Goal: Transaction & Acquisition: Obtain resource

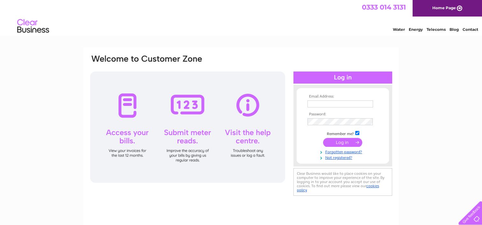
type input "ntlr041@gmail.com"
click at [336, 145] on input "submit" at bounding box center [342, 142] width 39 height 9
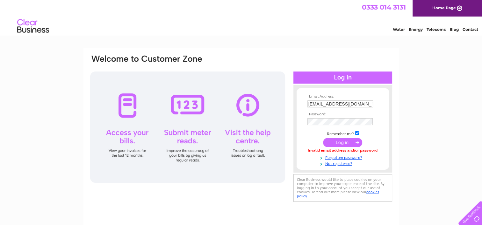
click at [342, 141] on input "submit" at bounding box center [342, 142] width 39 height 9
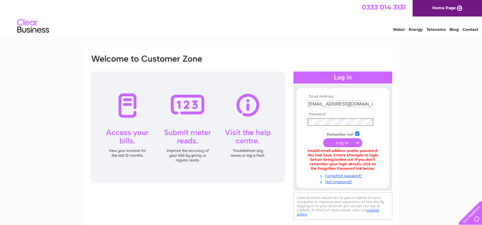
click at [297, 124] on form "Email Address: ntlr041@gmail.com Password:" at bounding box center [342, 140] width 92 height 90
click at [345, 143] on input "submit" at bounding box center [342, 142] width 39 height 9
click at [343, 175] on link "Forgotten password?" at bounding box center [343, 175] width 72 height 6
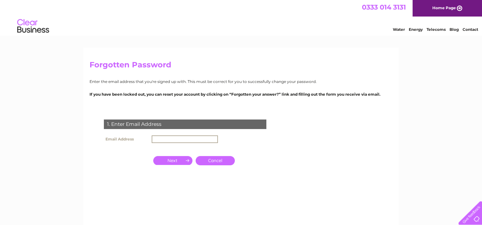
click at [180, 138] on input "text" at bounding box center [185, 140] width 66 height 8
type input "ntlr041@gmail.com"
click at [175, 161] on input "button" at bounding box center [172, 160] width 39 height 9
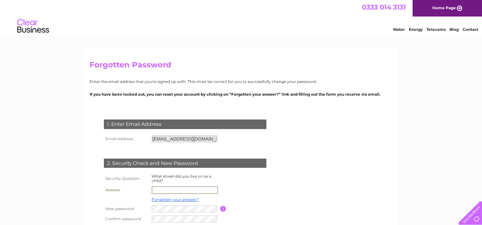
click at [163, 191] on input "text" at bounding box center [185, 191] width 66 height 8
type input "Clutha St"
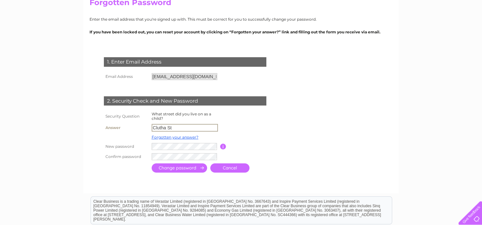
scroll to position [71, 0]
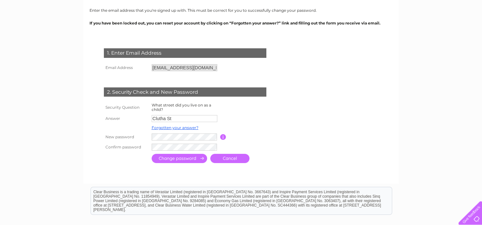
click at [159, 159] on input "submit" at bounding box center [179, 158] width 55 height 9
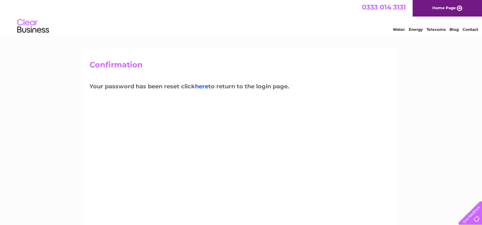
click at [206, 87] on link "here" at bounding box center [201, 86] width 13 height 7
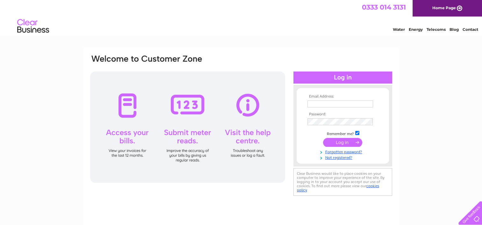
type input "[EMAIL_ADDRESS][DOMAIN_NAME]"
click at [334, 143] on input "submit" at bounding box center [342, 142] width 39 height 9
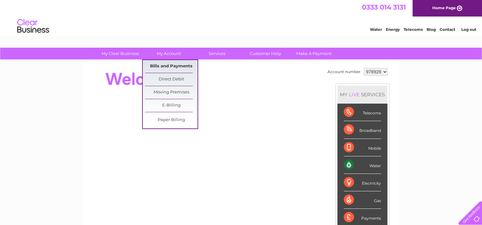
click at [168, 65] on link "Bills and Payments" at bounding box center [171, 66] width 53 height 13
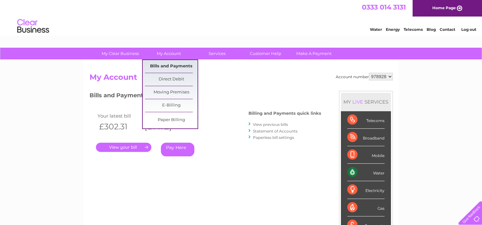
click at [168, 66] on link "Bills and Payments" at bounding box center [171, 66] width 53 height 13
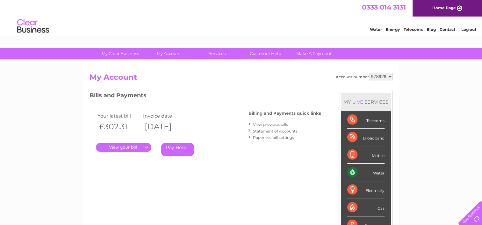
click at [261, 124] on link "View previous bills" at bounding box center [270, 124] width 35 height 5
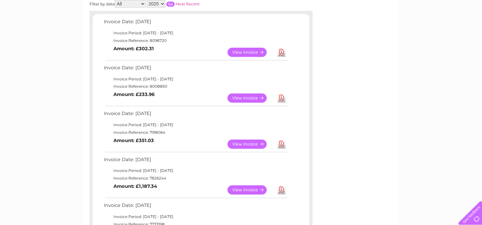
scroll to position [110, 0]
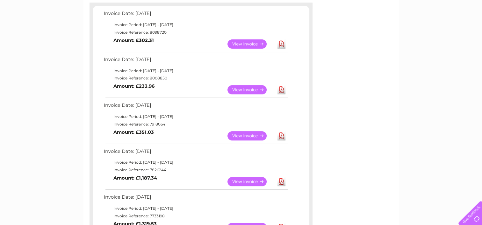
click at [243, 43] on link "View" at bounding box center [250, 43] width 47 height 9
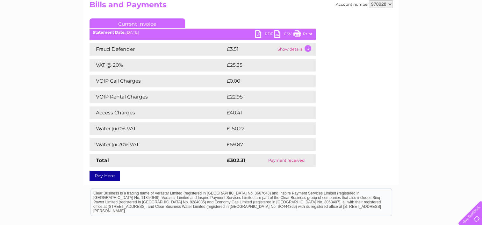
scroll to position [89, 0]
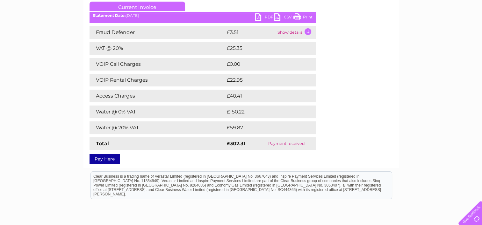
click at [257, 16] on link "PDF" at bounding box center [264, 17] width 19 height 9
